Goal: Transaction & Acquisition: Purchase product/service

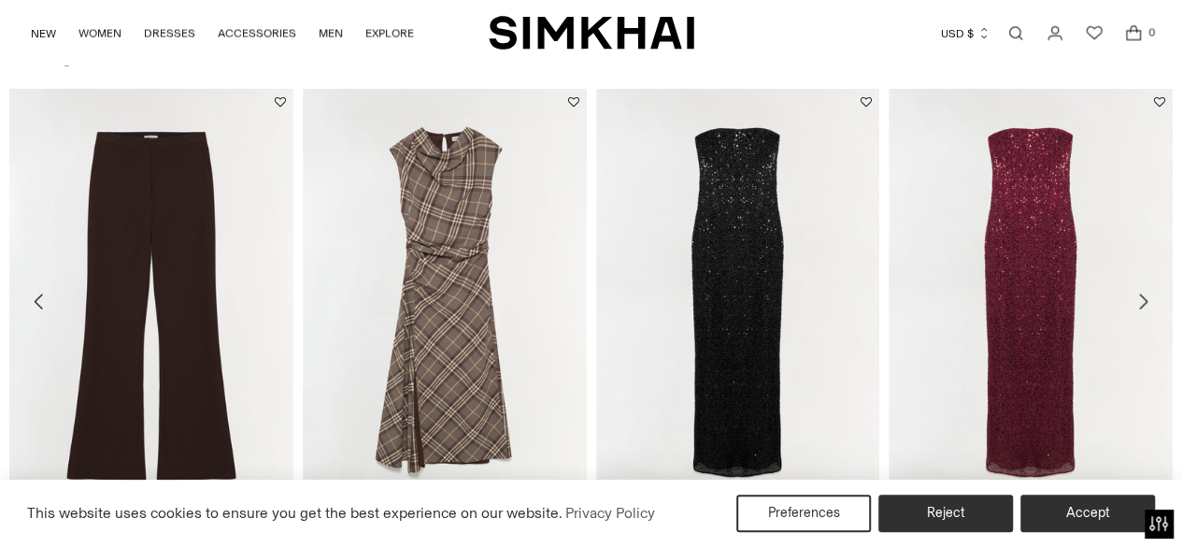
scroll to position [1956, 0]
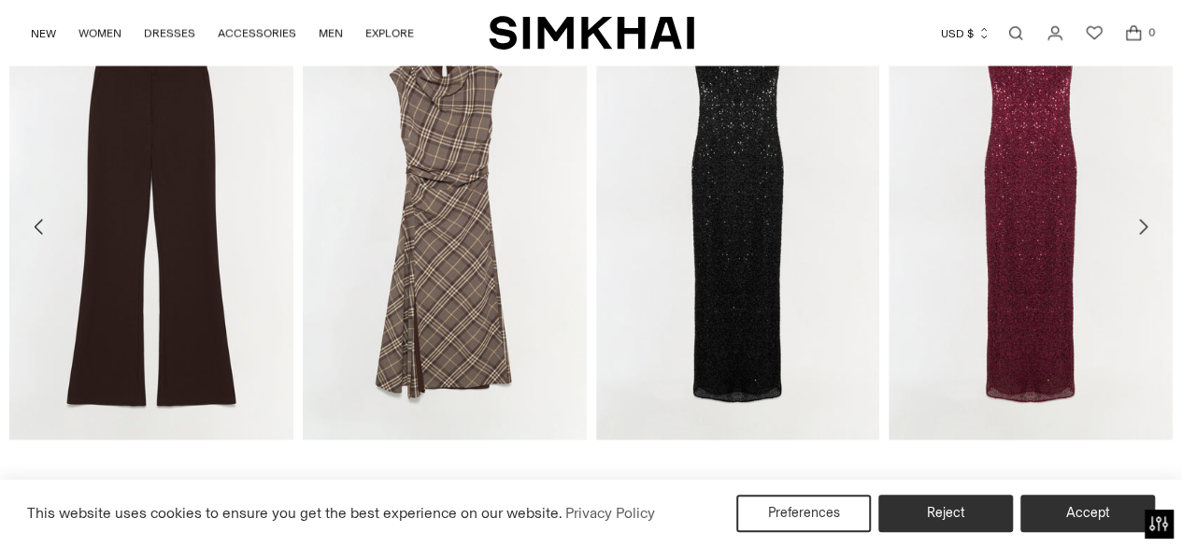
click at [1151, 220] on icon "Move to next carousel slide" at bounding box center [1143, 227] width 22 height 22
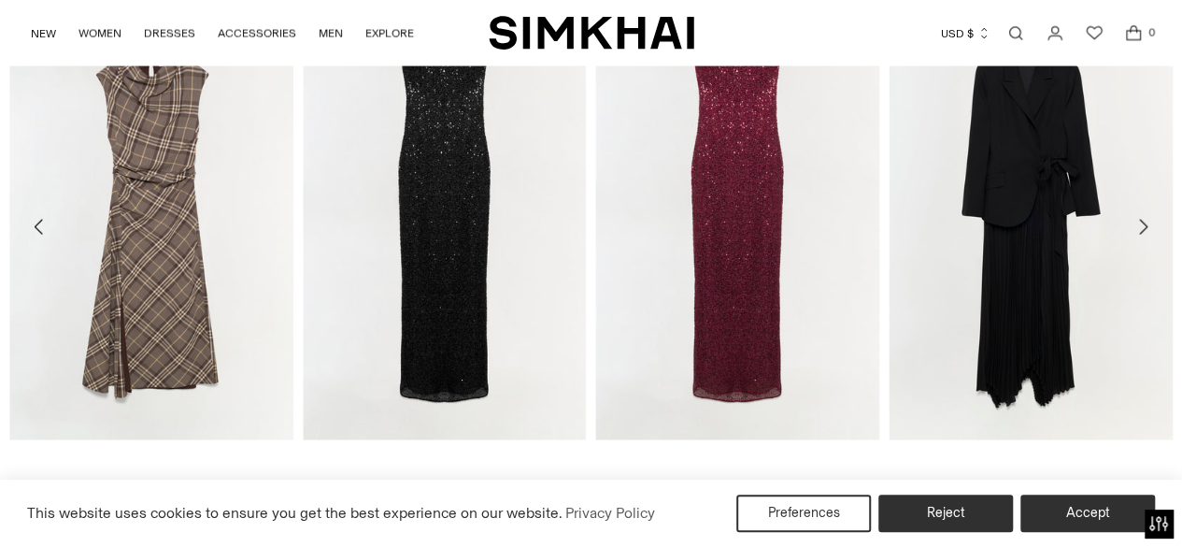
click at [1151, 220] on icon "Move to next carousel slide" at bounding box center [1143, 227] width 22 height 22
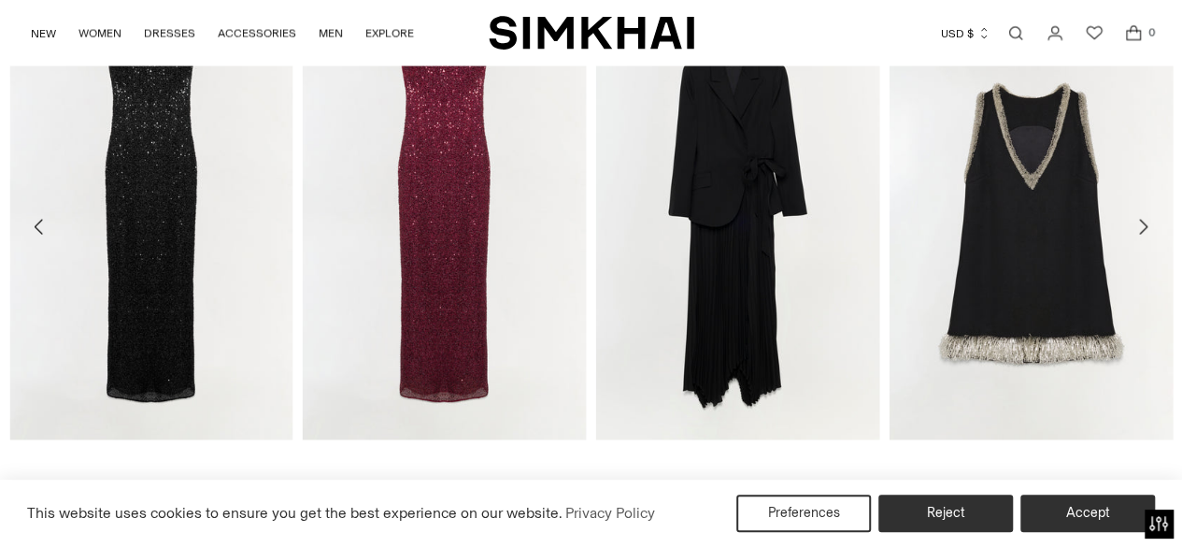
click at [1151, 220] on icon "Move to next carousel slide" at bounding box center [1143, 227] width 22 height 22
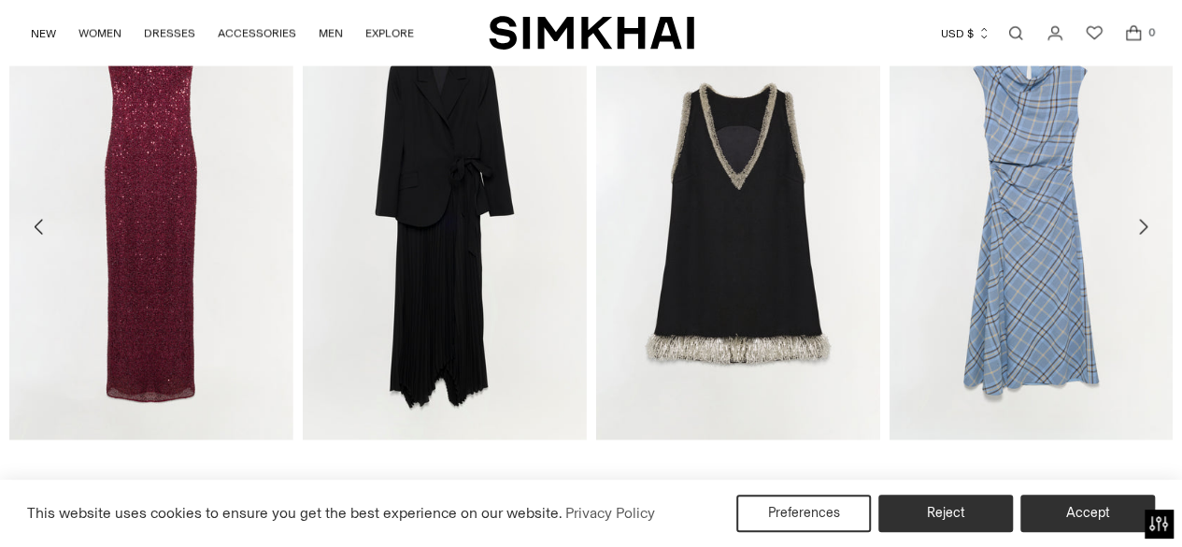
click at [1151, 220] on icon "Move to next carousel slide" at bounding box center [1143, 227] width 22 height 22
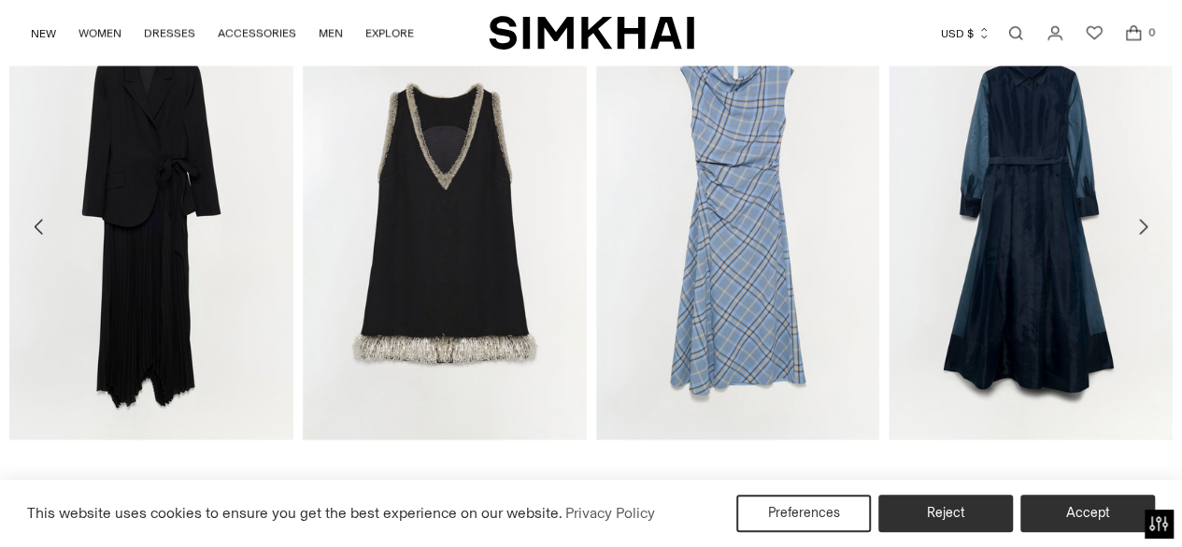
click at [1151, 220] on icon "Move to next carousel slide" at bounding box center [1143, 227] width 22 height 22
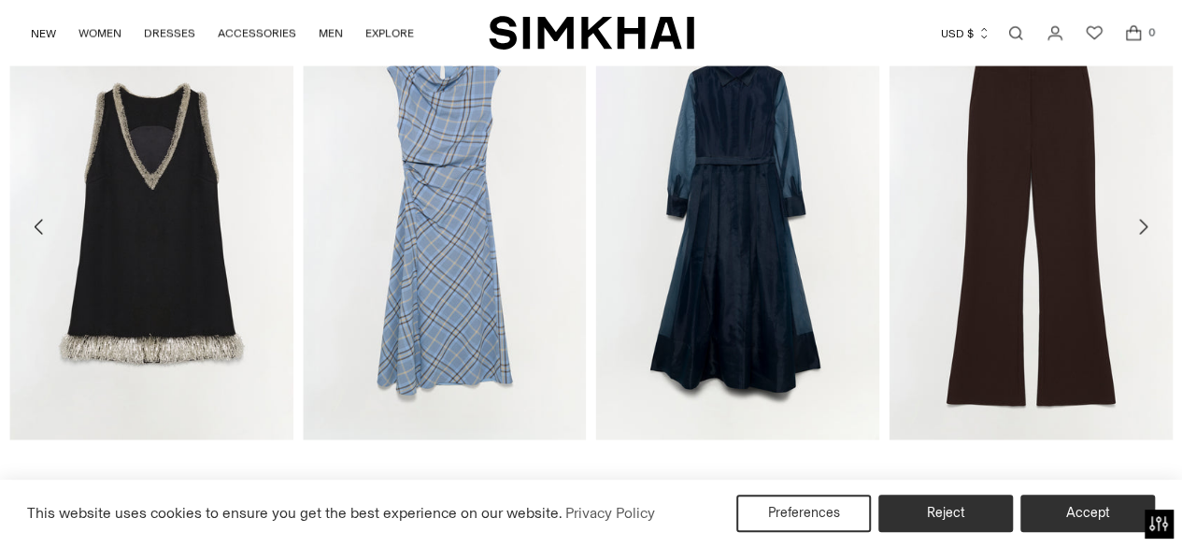
click at [1151, 221] on icon "Move to next carousel slide" at bounding box center [1143, 227] width 22 height 22
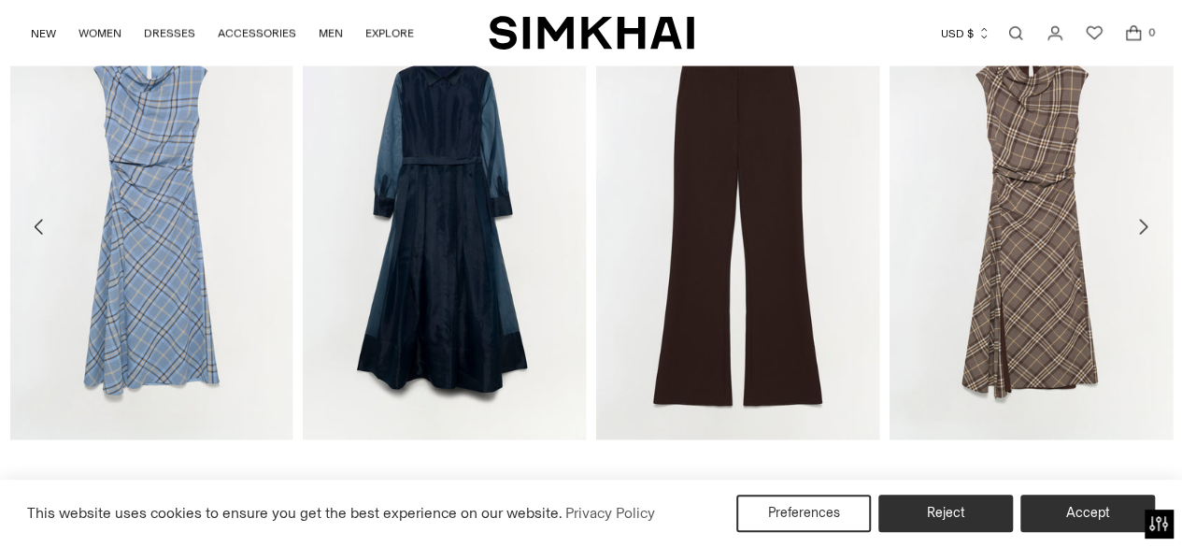
click at [1151, 221] on icon "Move to next carousel slide" at bounding box center [1143, 227] width 22 height 22
